Goal: Obtain resource: Obtain resource

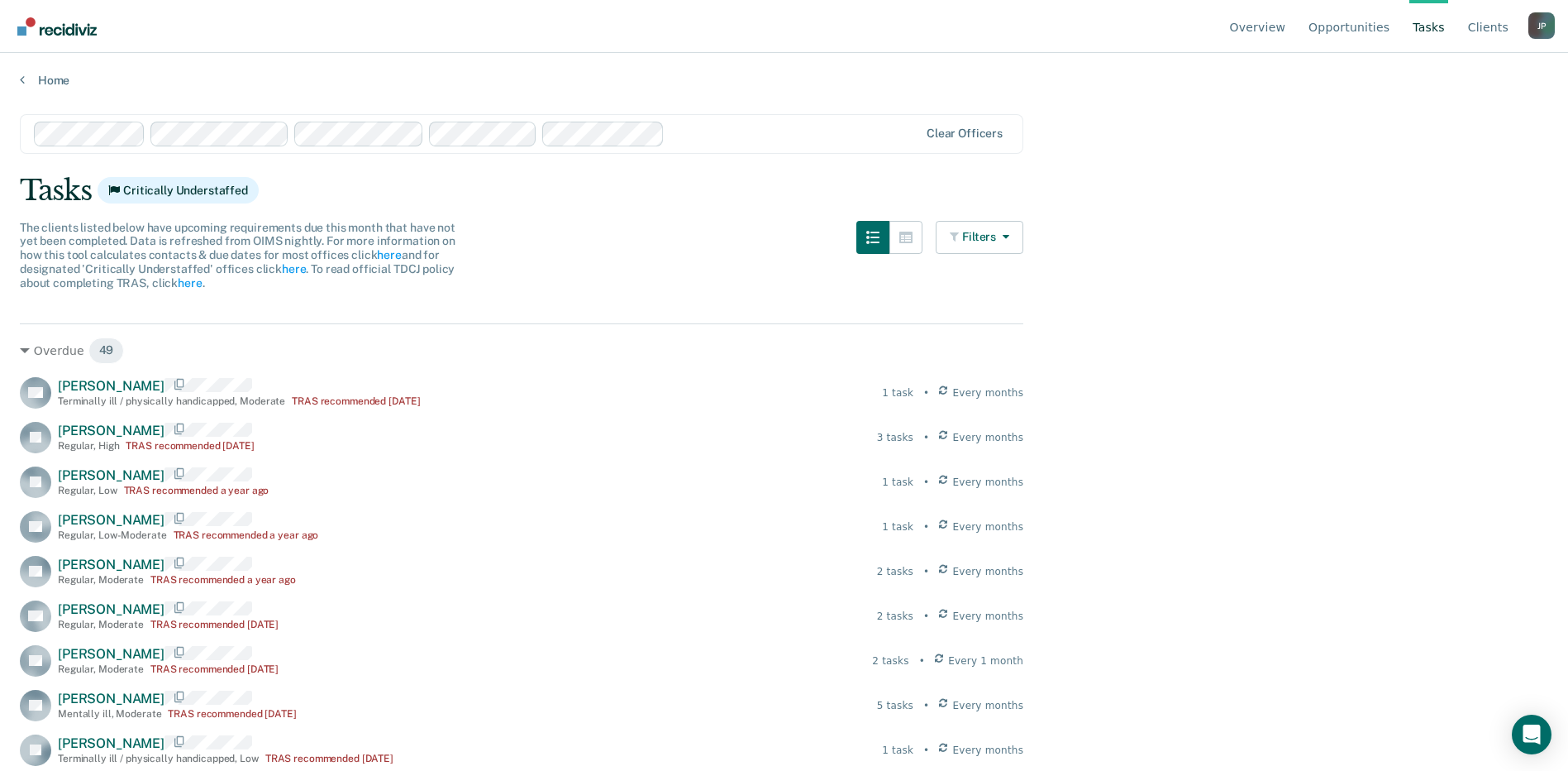
click at [1208, 222] on main "Clear officers Tasks Critically Understaffed The clients listed below have upco…" at bounding box center [784, 426] width 1568 height 678
click at [1372, 31] on link "Opportunities" at bounding box center [1350, 26] width 88 height 53
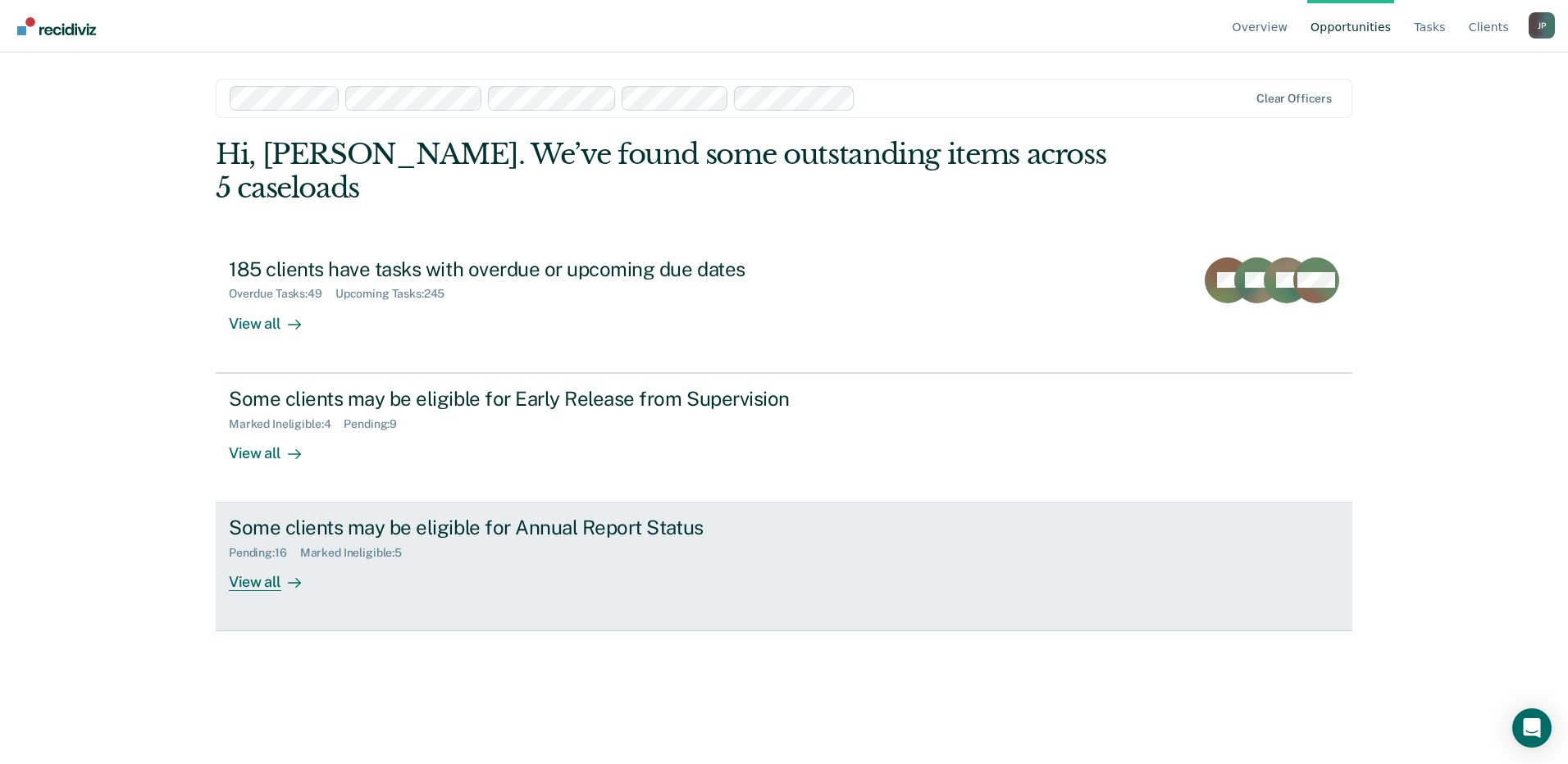
click at [257, 560] on div "View all" at bounding box center [274, 576] width 91 height 32
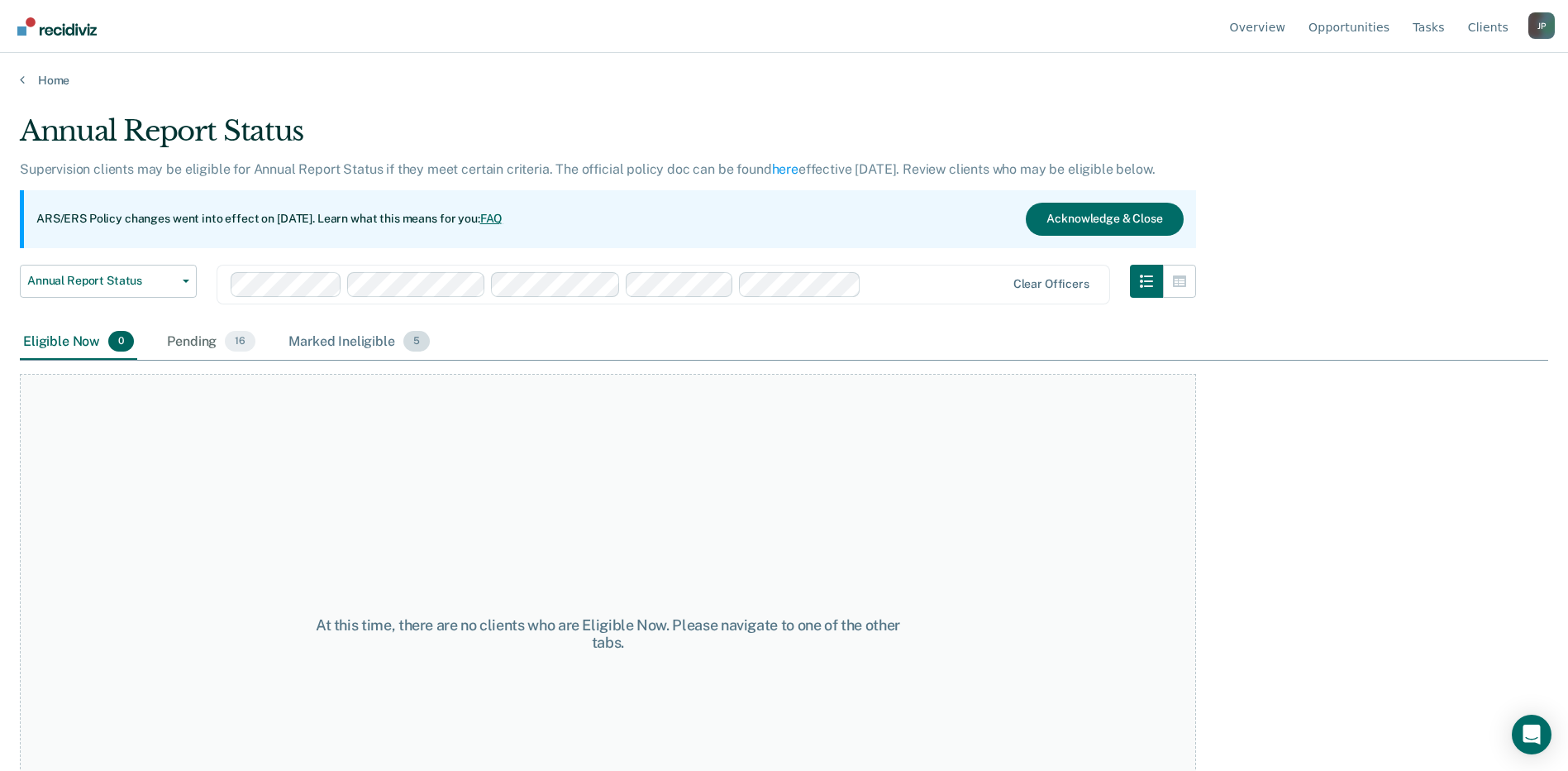
click at [328, 335] on div "Marked Ineligible 5" at bounding box center [359, 342] width 148 height 37
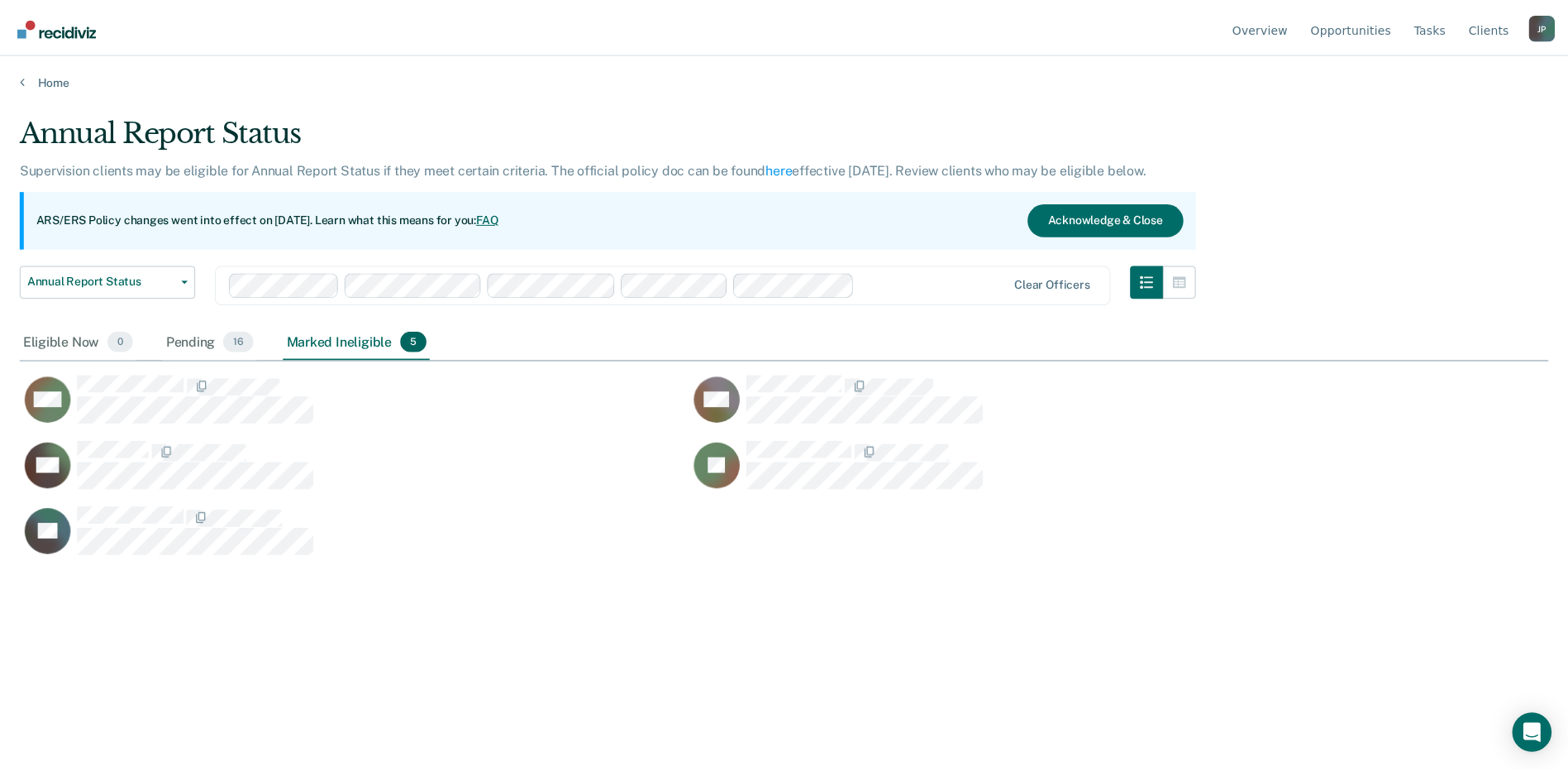
scroll to position [520, 1529]
click at [193, 342] on div "Pending 16" at bounding box center [211, 342] width 95 height 37
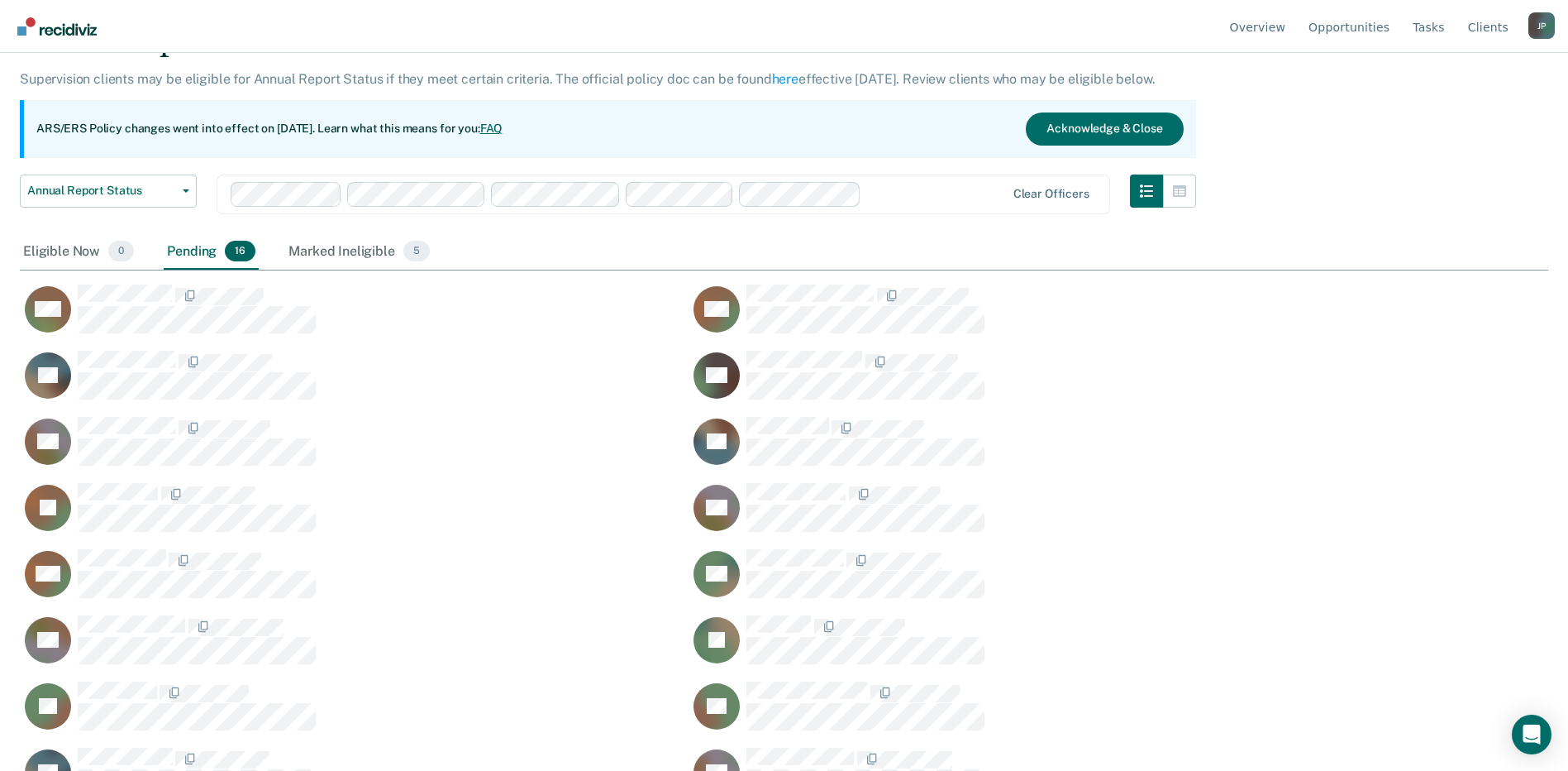
scroll to position [133, 0]
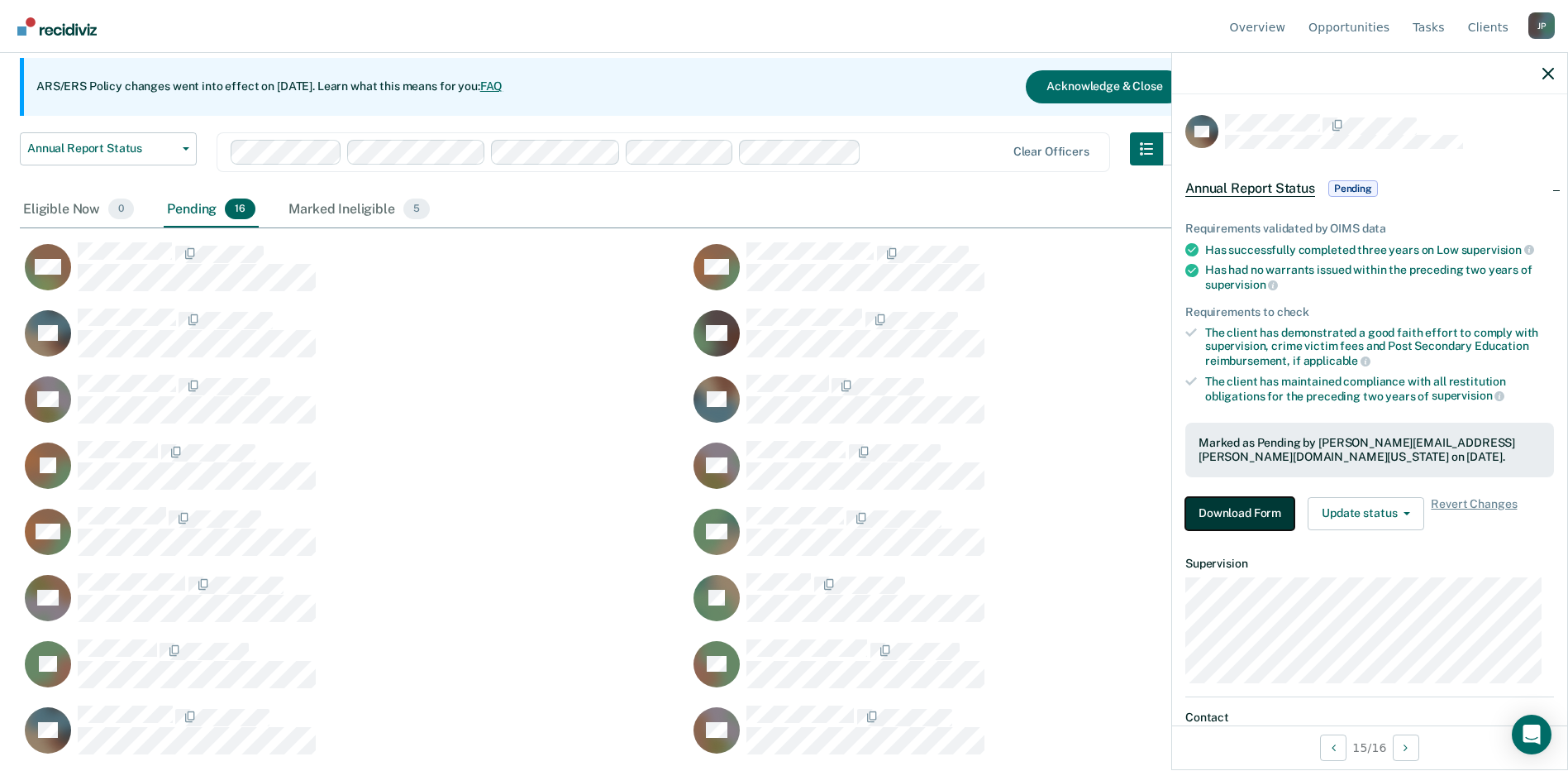
click at [1220, 509] on button "Download Form" at bounding box center [1240, 513] width 109 height 33
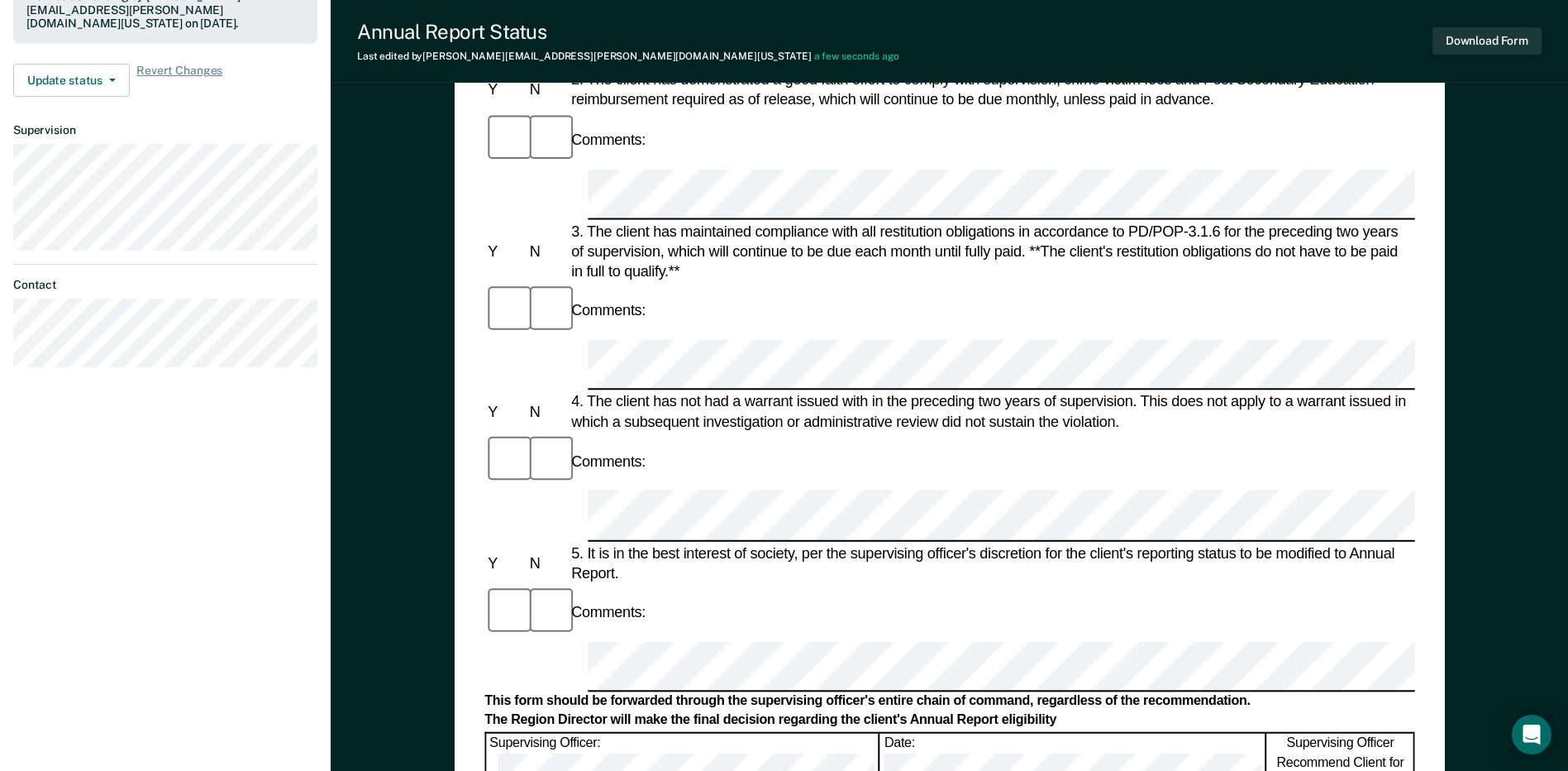
scroll to position [496, 0]
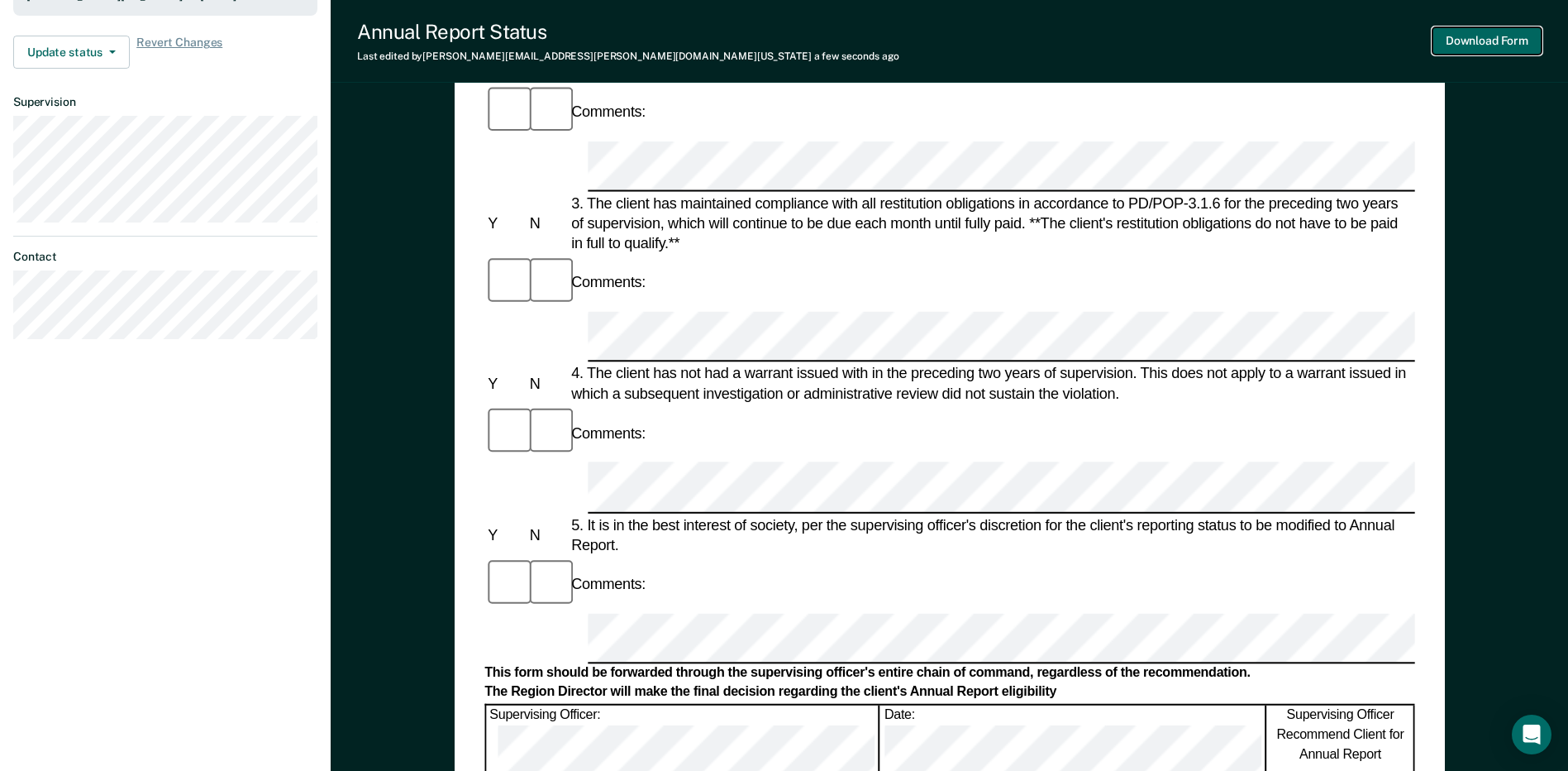
click at [1470, 46] on button "Download Form" at bounding box center [1487, 40] width 109 height 27
